Goal: Find specific page/section: Find specific page/section

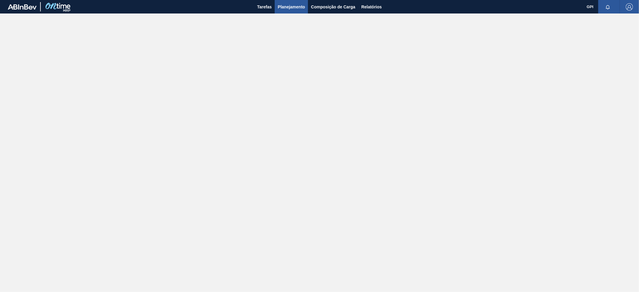
click at [295, 7] on span "Planejamento" at bounding box center [291, 6] width 27 height 7
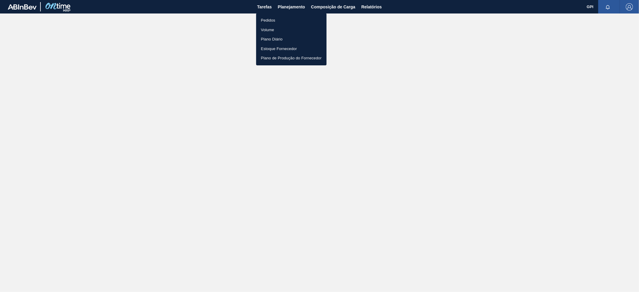
click at [271, 20] on li "Pedidos" at bounding box center [291, 21] width 70 height 10
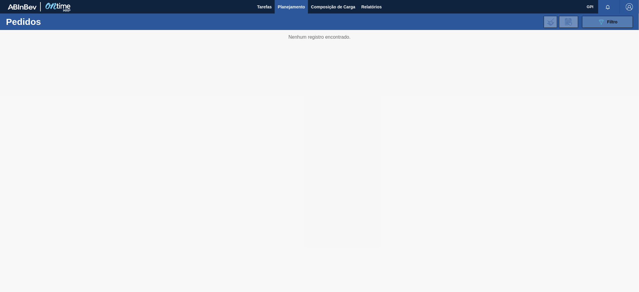
click at [605, 22] on div "089F7B8B-B2A5-4AFE-B5C0-19BA573D28AC Filtro" at bounding box center [608, 21] width 20 height 7
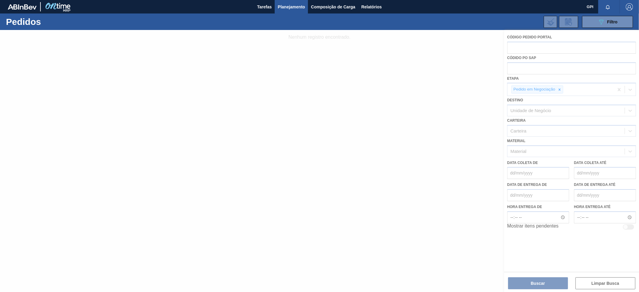
click at [444, 129] on div at bounding box center [319, 161] width 639 height 262
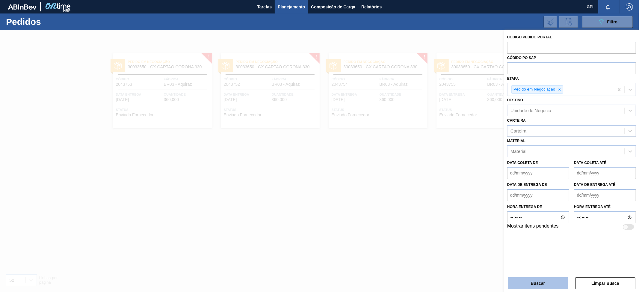
click at [534, 280] on button "Buscar" at bounding box center [538, 283] width 60 height 12
